Goal: Task Accomplishment & Management: Manage account settings

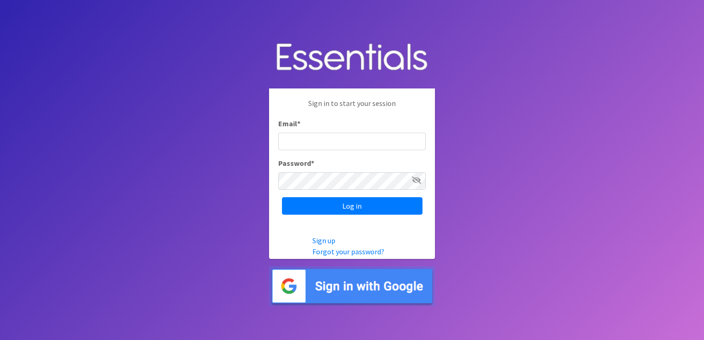
click at [372, 141] on input "Email *" at bounding box center [352, 142] width 148 height 18
type input "[EMAIL_ADDRESS][DOMAIN_NAME]"
click at [346, 162] on div "Password *" at bounding box center [352, 174] width 148 height 32
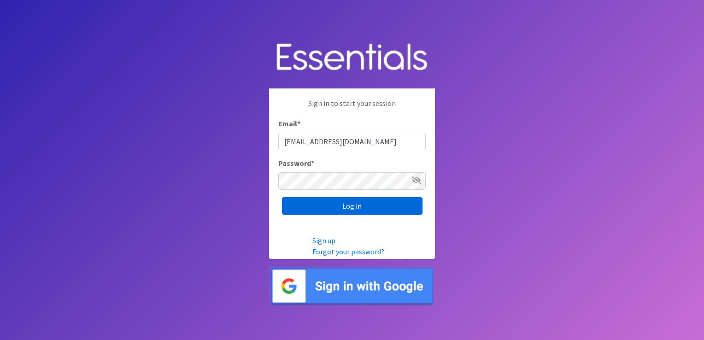
click at [331, 201] on input "Log in" at bounding box center [352, 206] width 141 height 18
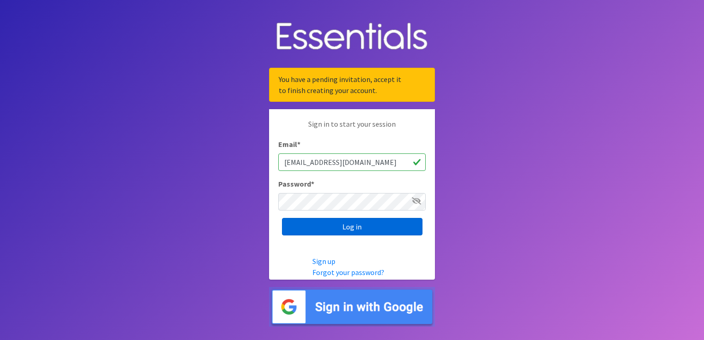
click at [361, 230] on input "Log in" at bounding box center [352, 227] width 141 height 18
click at [350, 273] on link "Forgot your password?" at bounding box center [349, 272] width 72 height 9
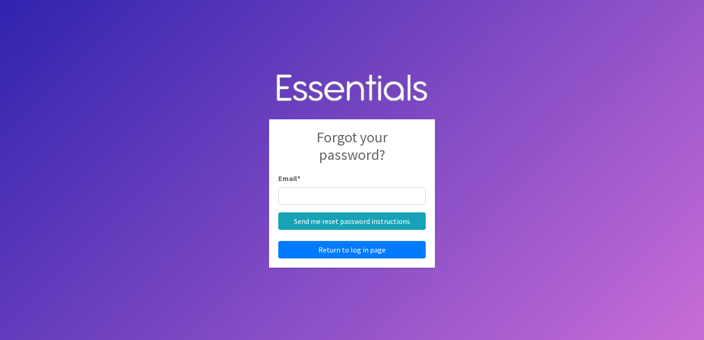
click at [348, 200] on input "Email *" at bounding box center [352, 197] width 148 height 18
type input "[EMAIL_ADDRESS][DOMAIN_NAME]"
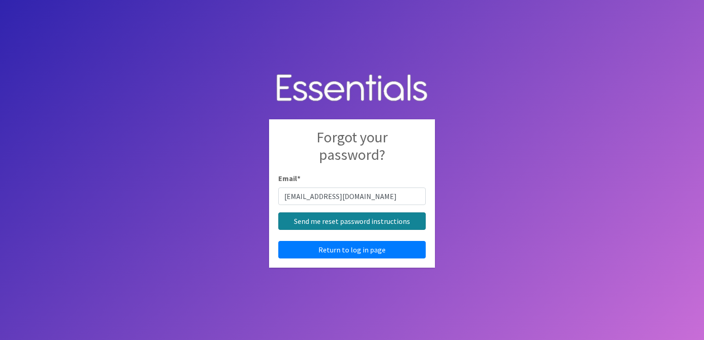
click at [344, 221] on input "Send me reset password instructions" at bounding box center [352, 222] width 148 height 18
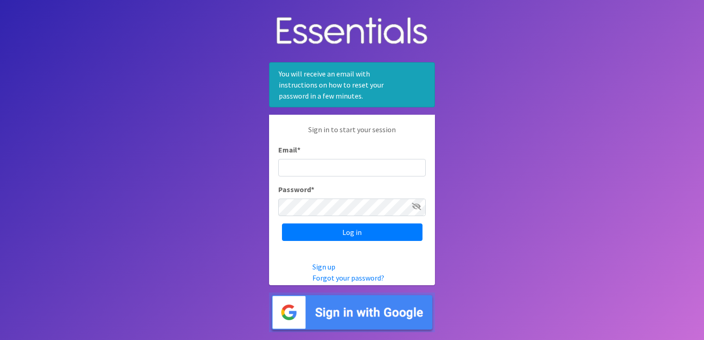
click at [329, 167] on input "Email *" at bounding box center [352, 168] width 148 height 18
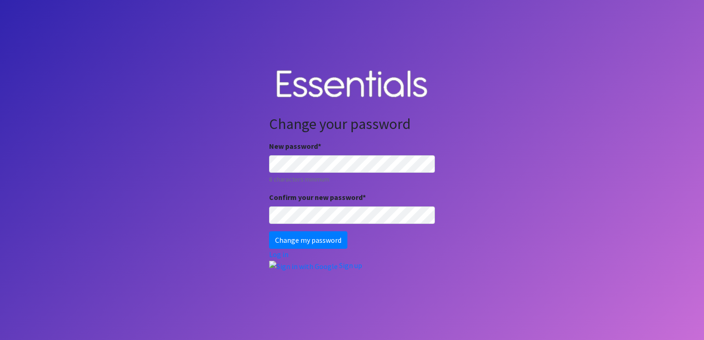
click at [201, 162] on body "Change your password New password * 8 characters minimum Confirm your new passw…" at bounding box center [352, 170] width 704 height 340
click at [197, 218] on body "Change your password New password * 8 characters minimum Confirm your new passw…" at bounding box center [352, 170] width 704 height 340
click at [301, 239] on input "Change my password" at bounding box center [308, 240] width 78 height 18
